Goal: Find specific page/section: Find specific page/section

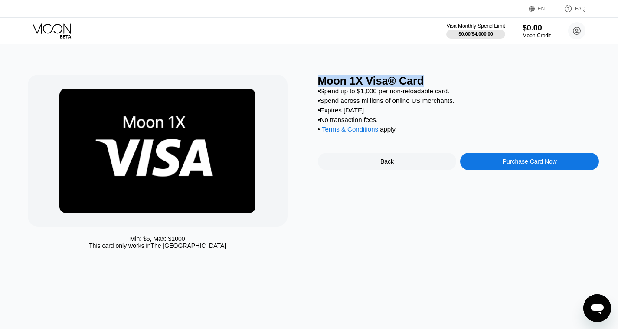
drag, startPoint x: 423, startPoint y: 80, endPoint x: 320, endPoint y: 79, distance: 102.4
click at [320, 79] on div "Moon 1X Visa® Card" at bounding box center [459, 81] width 282 height 13
copy div "Moon 1X Visa® Card"
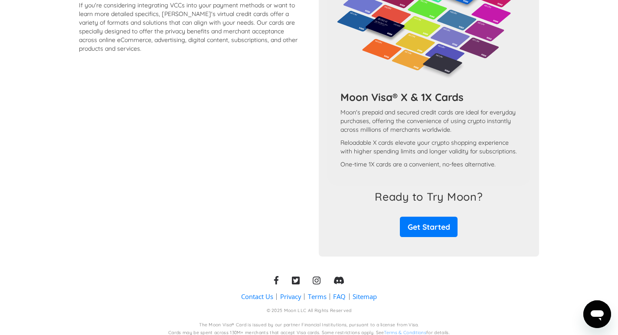
scroll to position [779, 0]
